Goal: Find specific fact: Find specific fact

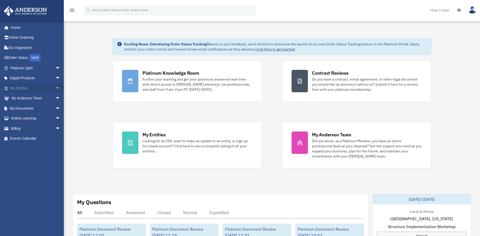
click at [23, 90] on link "My Entities arrow_drop_down" at bounding box center [36, 88] width 65 height 10
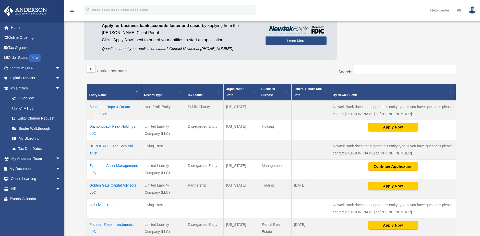
scroll to position [57, 0]
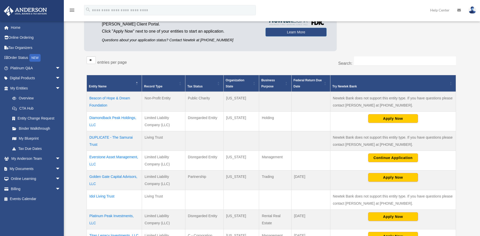
click at [109, 176] on td "Golden Gate Capital Advisors, LLC" at bounding box center [114, 181] width 55 height 20
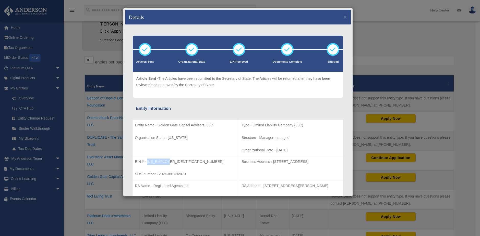
drag, startPoint x: 169, startPoint y: 161, endPoint x: 177, endPoint y: 157, distance: 8.7
click at [149, 157] on td "EIN # - [US_EMPLOYER_IDENTIFICATION_NUMBER] SOS number - 2024-001492879" at bounding box center [185, 168] width 107 height 24
copy p "[US_EMPLOYER_IDENTIFICATION_NUMBER]"
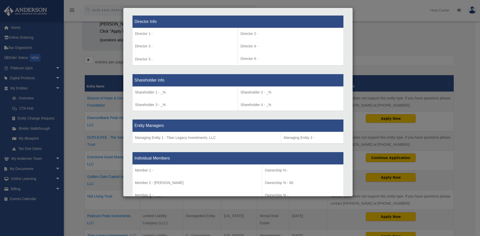
scroll to position [397, 0]
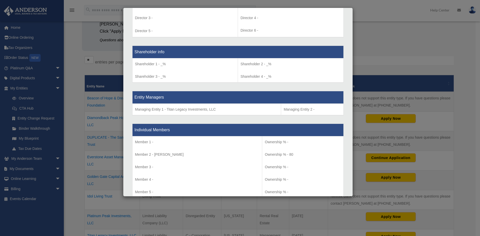
click at [391, 33] on div "Details × Articles Sent Organizational Date" at bounding box center [240, 118] width 480 height 236
